Goal: Task Accomplishment & Management: Use online tool/utility

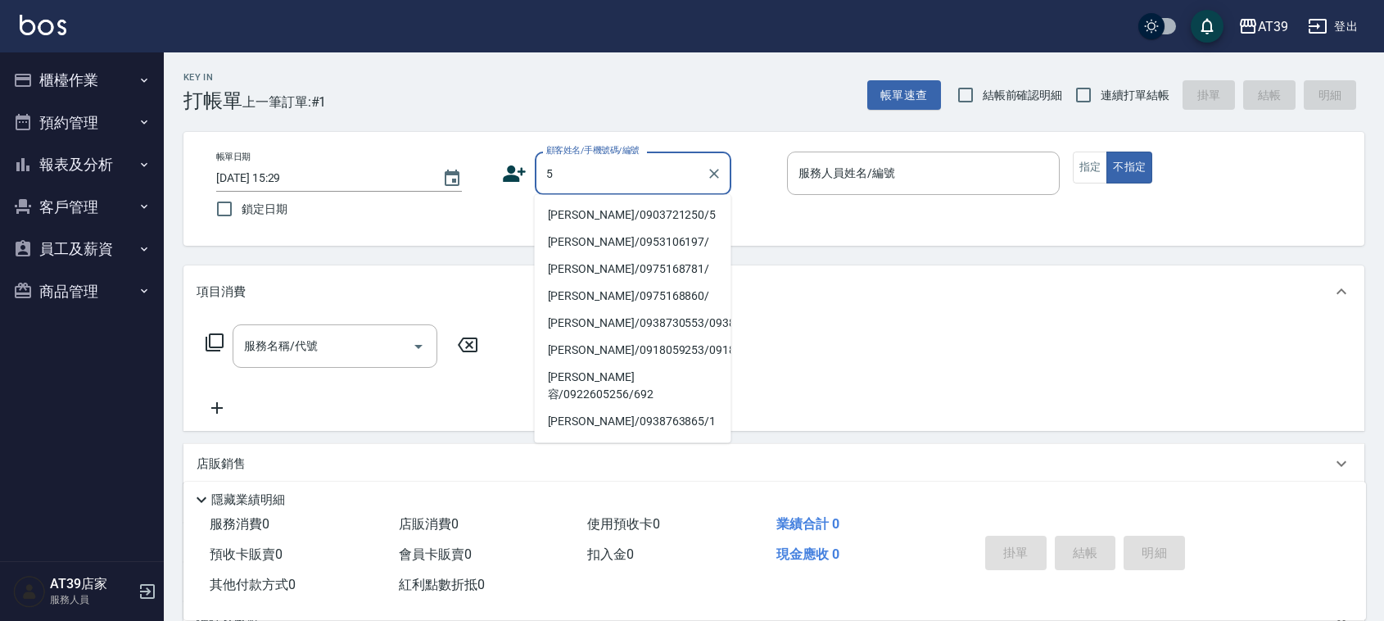
type input "[PERSON_NAME]/0903721250/5"
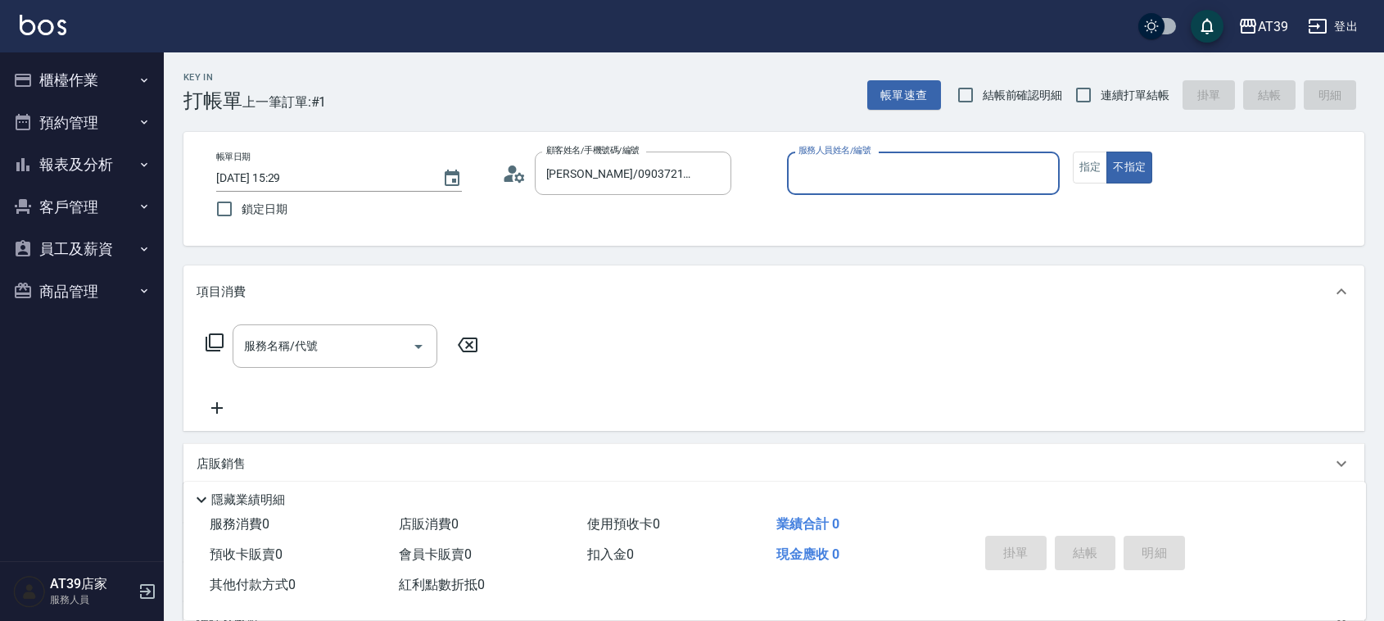
type input "愷爾-5"
click at [1106, 151] on button "不指定" at bounding box center [1129, 167] width 46 height 32
type button "false"
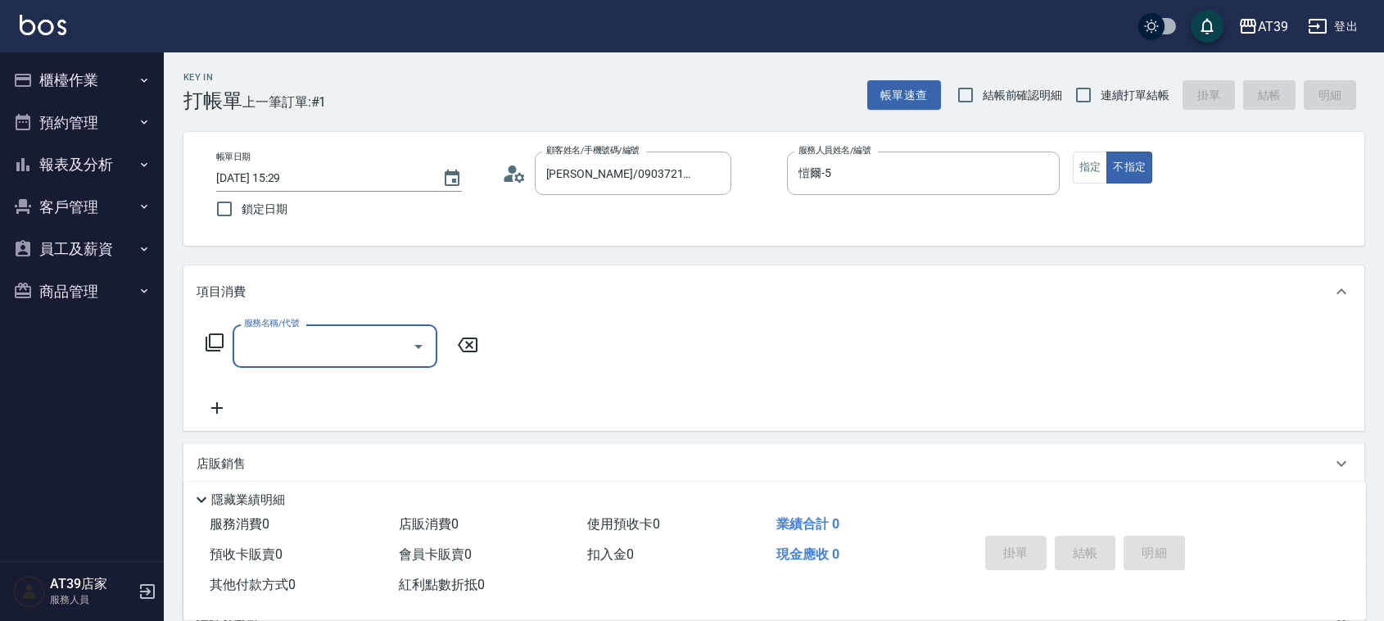
type input "2"
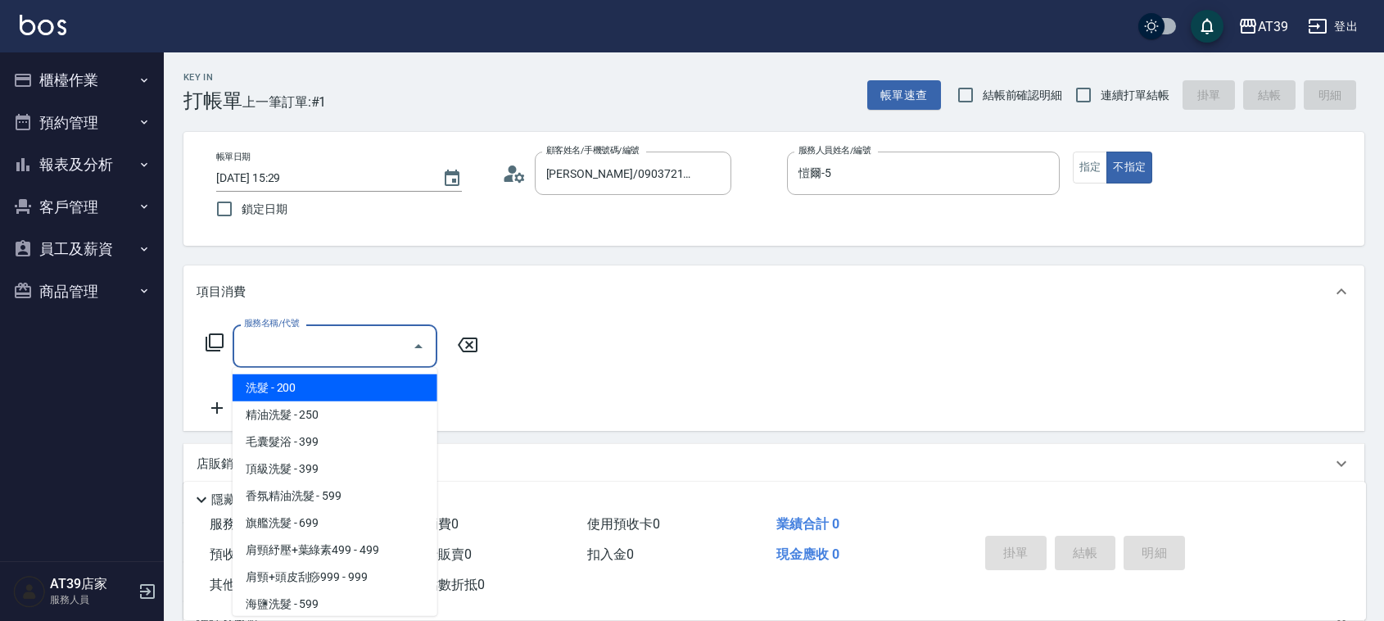
click at [214, 337] on icon at bounding box center [215, 342] width 20 height 20
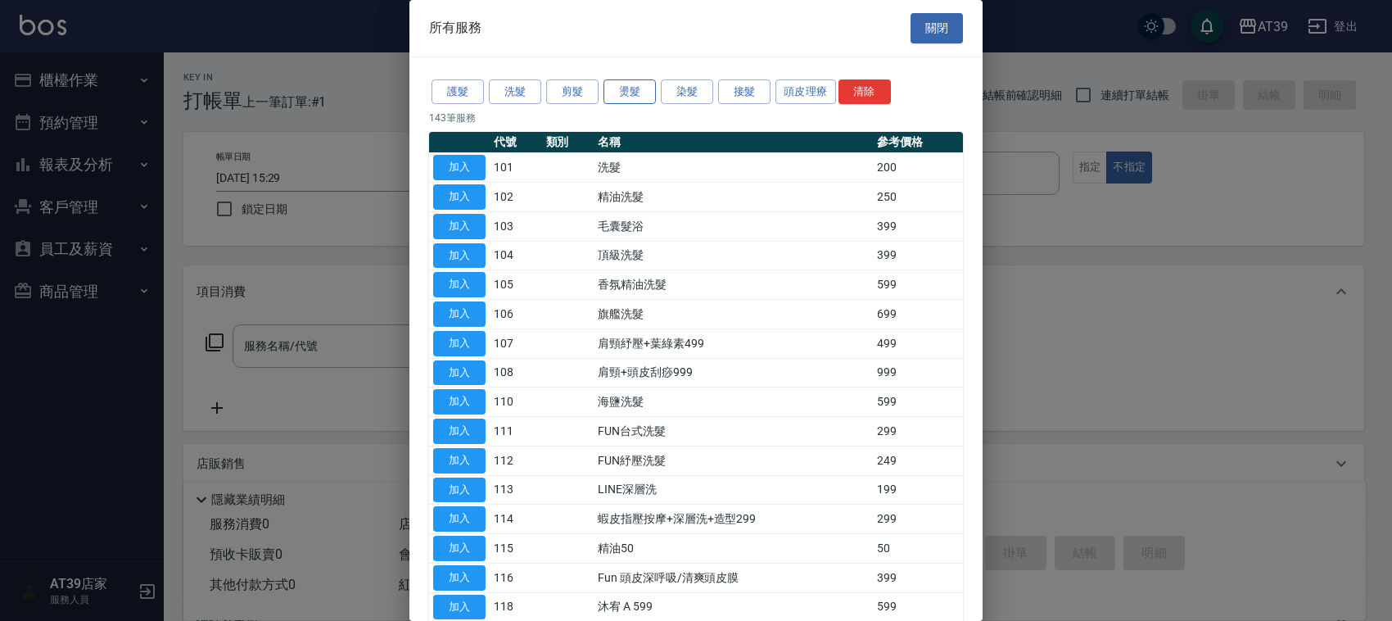
click at [643, 93] on button "燙髮" at bounding box center [630, 91] width 52 height 25
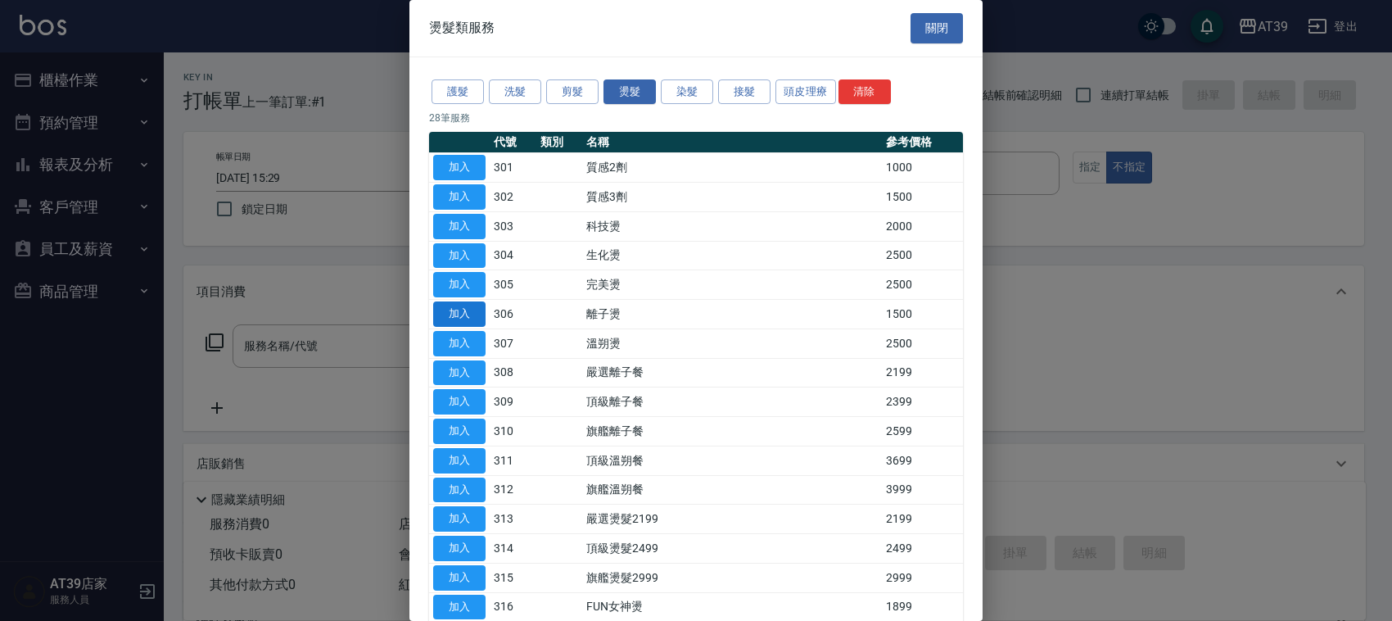
click at [457, 318] on button "加入" at bounding box center [459, 313] width 52 height 25
type input "離子燙(306)"
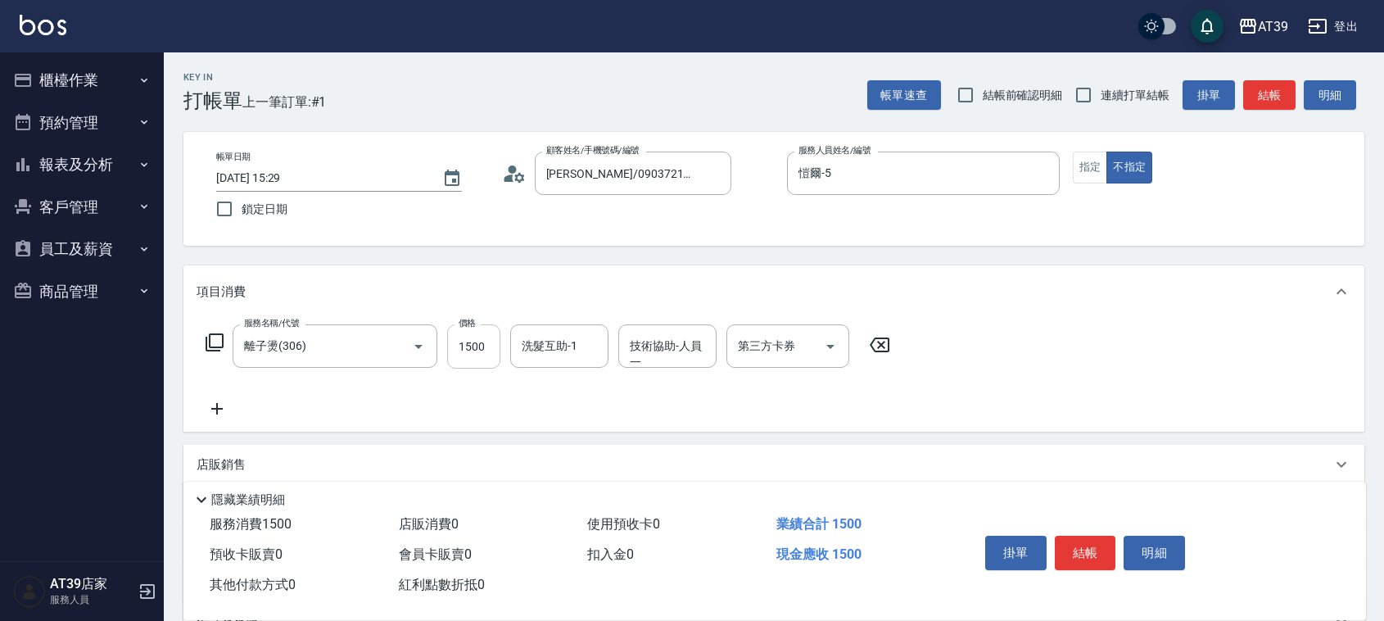
click at [486, 338] on input "1500" at bounding box center [473, 346] width 53 height 44
type input "2500"
type input "芊芊-27"
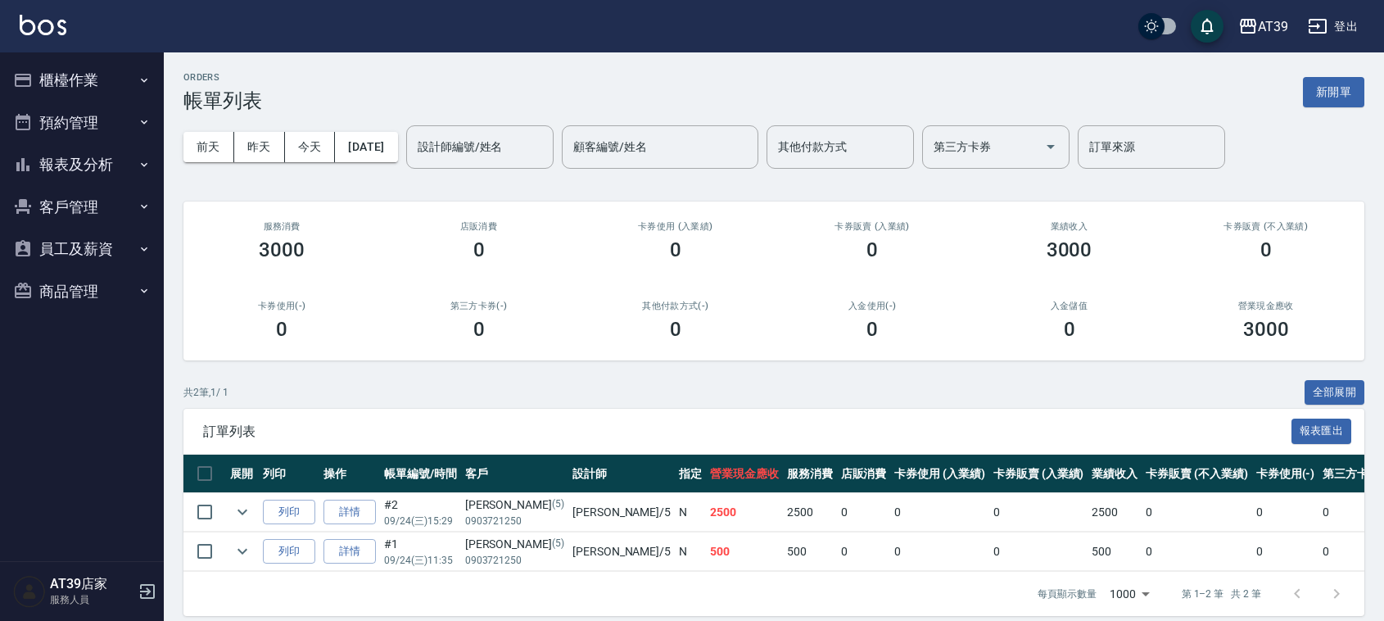
click at [19, 5] on div "AT39 登出" at bounding box center [692, 26] width 1384 height 52
click at [47, 38] on div "AT39 登出" at bounding box center [692, 26] width 1384 height 52
click at [87, 162] on button "報表及分析" at bounding box center [82, 164] width 151 height 43
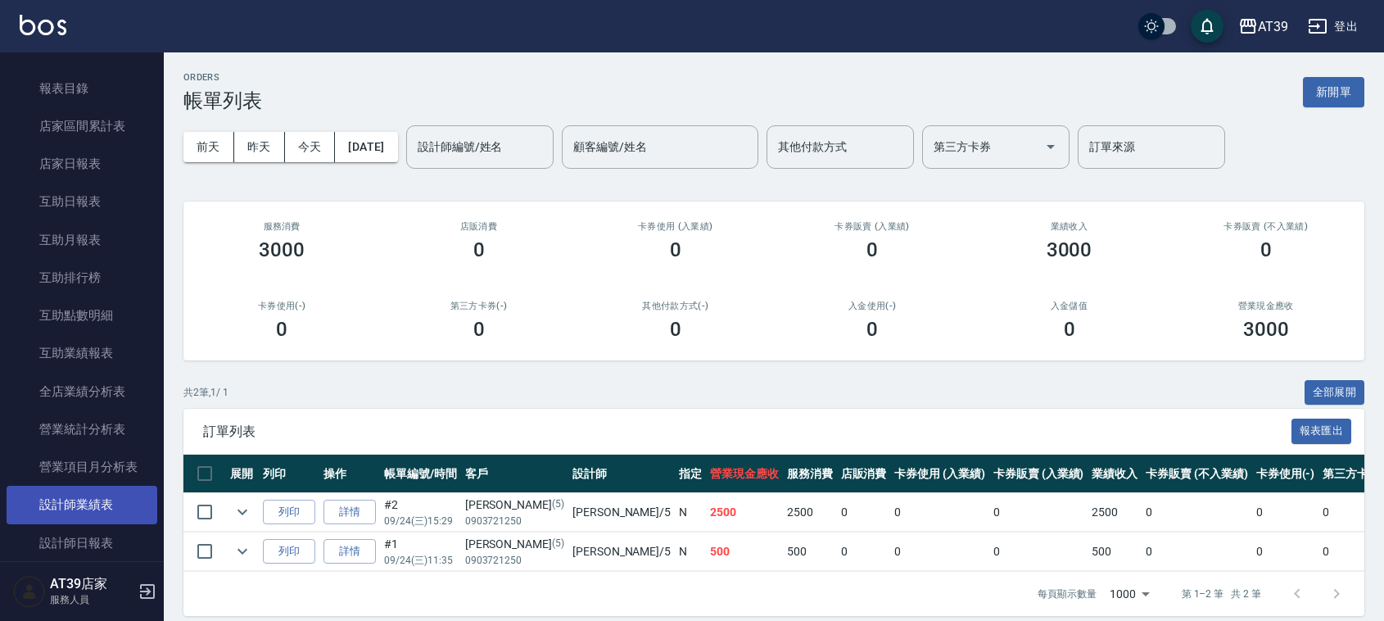
scroll to position [409, 0]
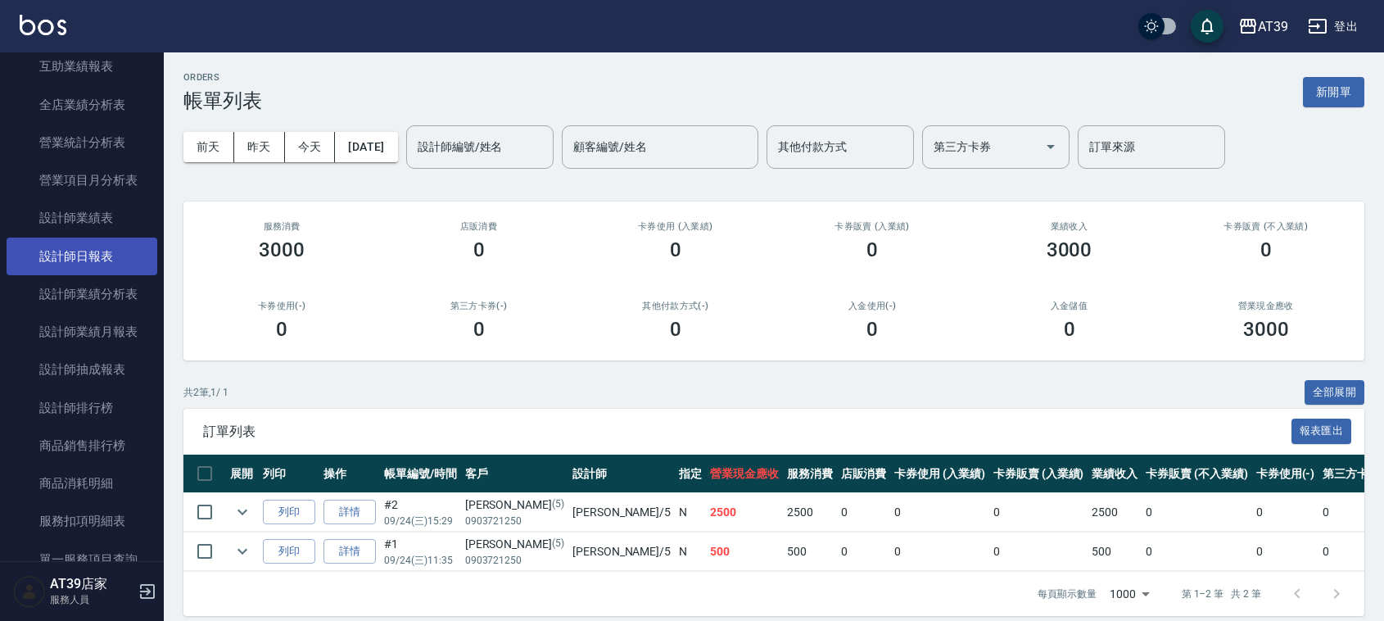
click at [113, 248] on link "設計師日報表" at bounding box center [82, 256] width 151 height 38
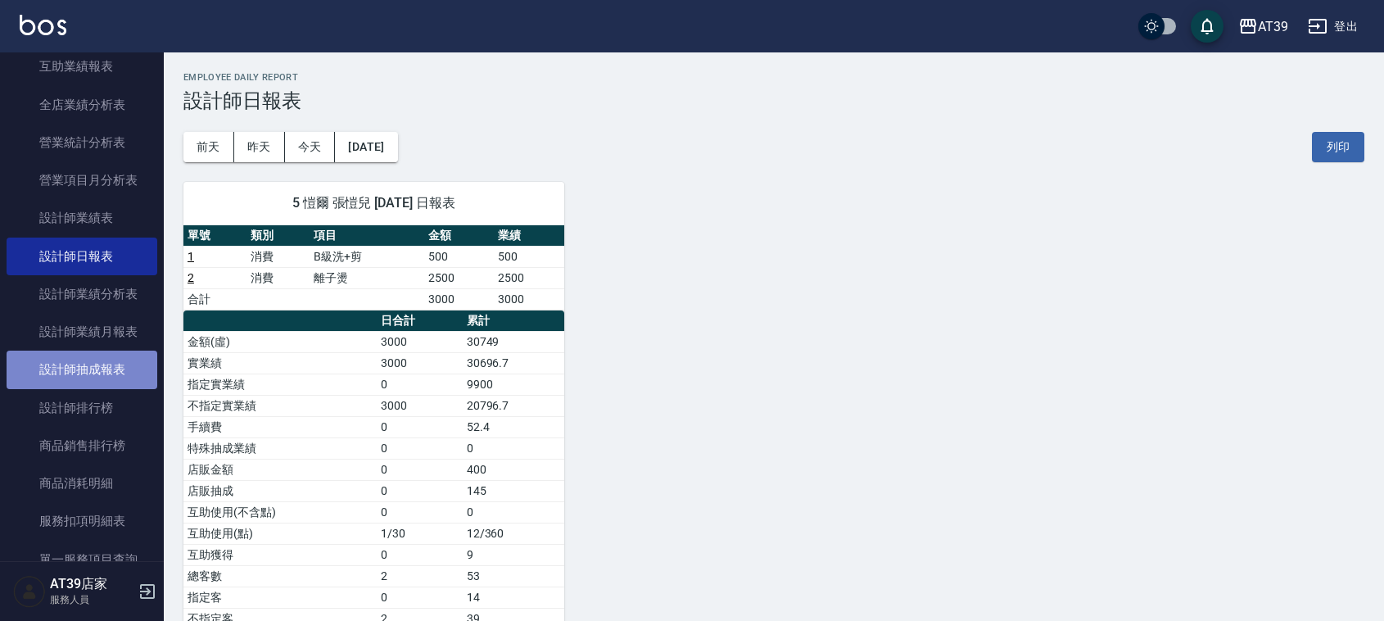
click at [105, 362] on link "設計師抽成報表" at bounding box center [82, 369] width 151 height 38
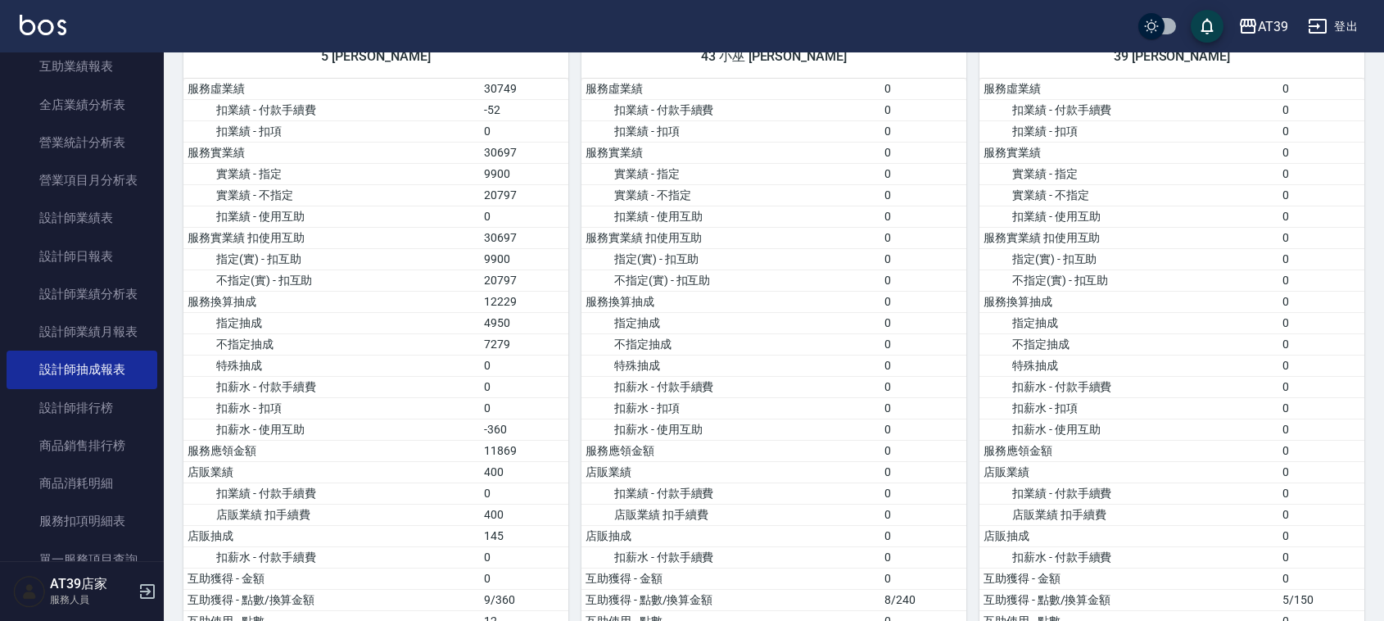
scroll to position [1331, 0]
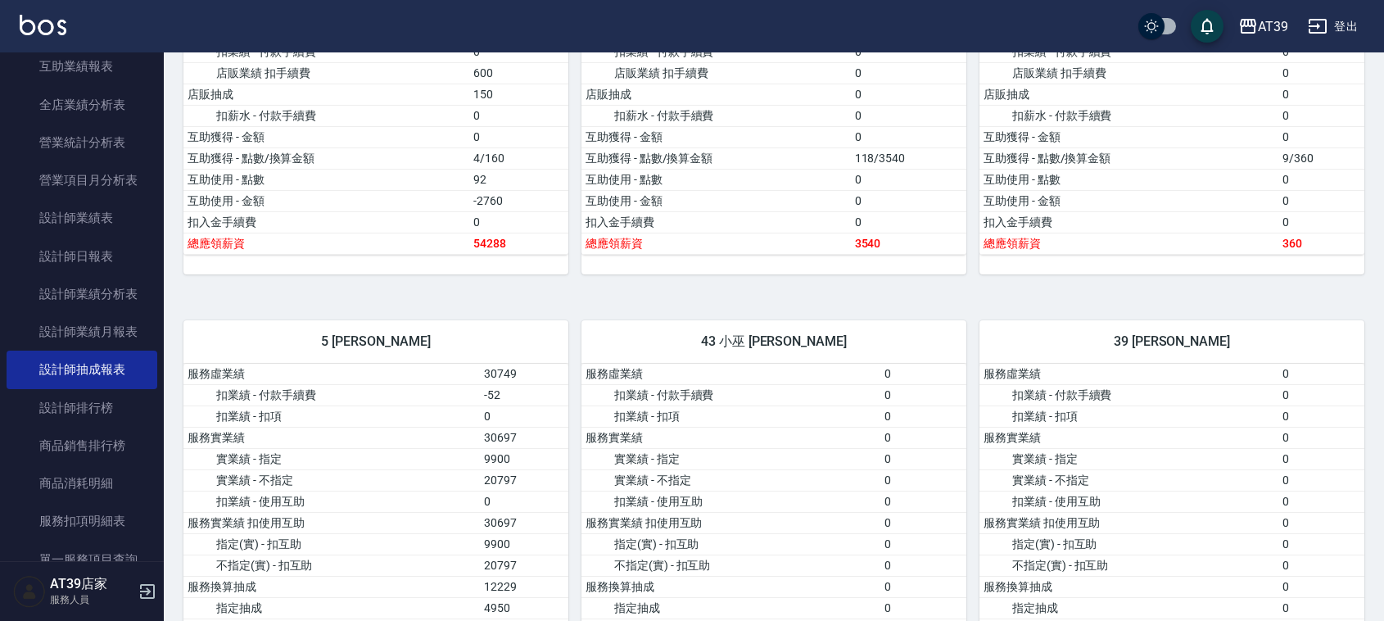
click at [54, 34] on img at bounding box center [43, 25] width 47 height 20
